Goal: Task Accomplishment & Management: Use online tool/utility

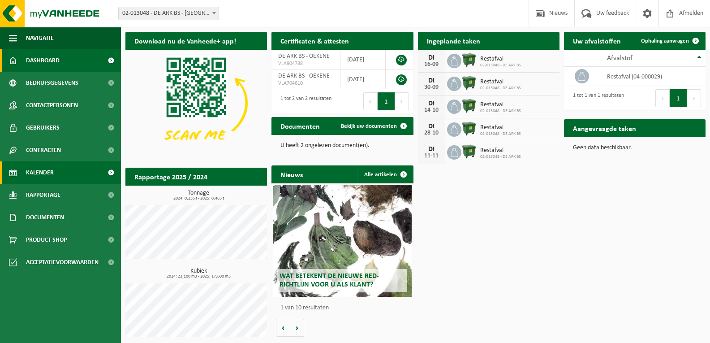
click at [31, 176] on span "Kalender" at bounding box center [40, 172] width 28 height 22
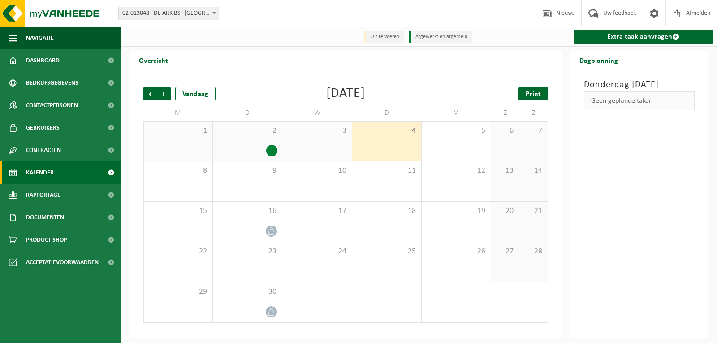
click at [535, 96] on span "Print" at bounding box center [533, 93] width 15 height 7
click at [162, 92] on span "Volgende" at bounding box center [163, 93] width 13 height 13
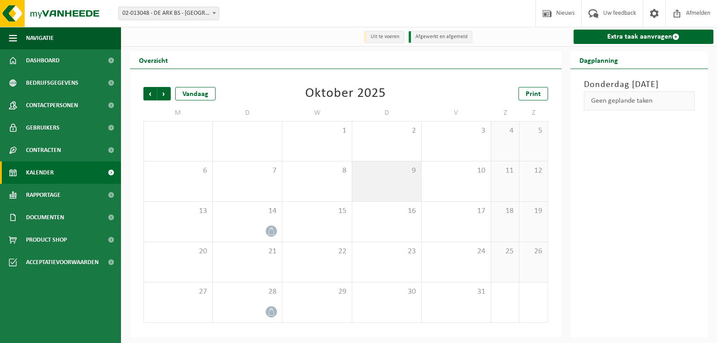
click at [388, 198] on div "9" at bounding box center [386, 181] width 69 height 40
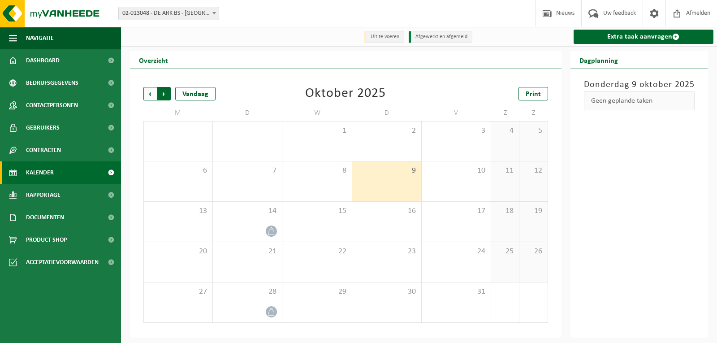
click at [152, 95] on span "Vorige" at bounding box center [149, 93] width 13 height 13
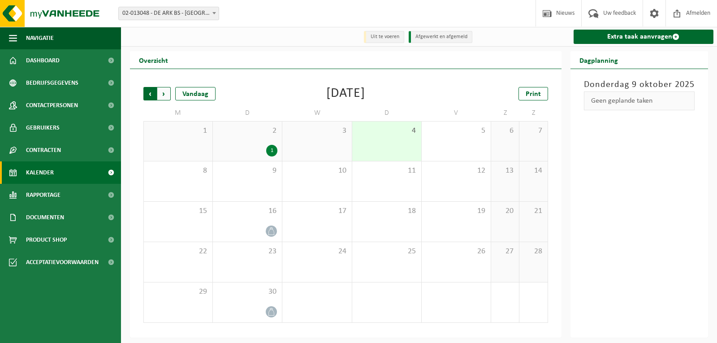
click at [165, 95] on span "Volgende" at bounding box center [163, 93] width 13 height 13
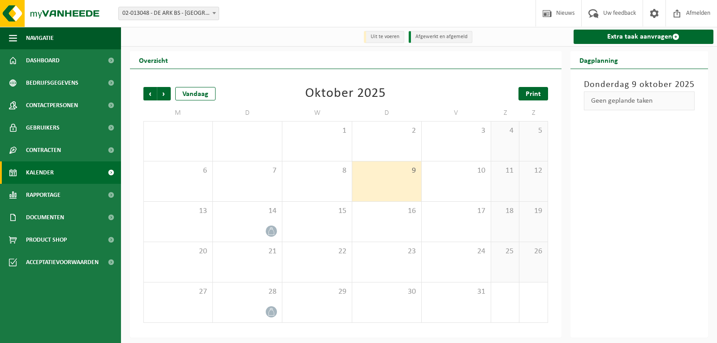
click at [522, 93] on link "Print" at bounding box center [533, 93] width 30 height 13
click at [163, 95] on span "Volgende" at bounding box center [163, 93] width 13 height 13
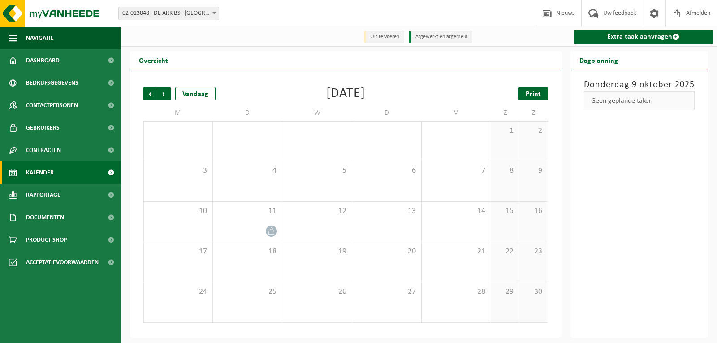
click at [541, 92] on link "Print" at bounding box center [533, 93] width 30 height 13
click at [163, 95] on span "Volgende" at bounding box center [163, 93] width 13 height 13
click at [537, 95] on span "Print" at bounding box center [533, 93] width 15 height 7
click at [165, 95] on span "Volgende" at bounding box center [163, 93] width 13 height 13
